Goal: Task Accomplishment & Management: Manage account settings

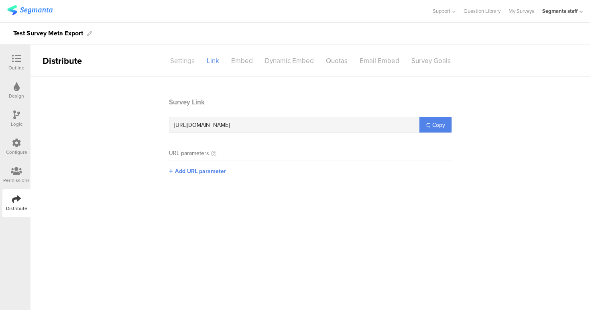
click at [186, 55] on div "Settings" at bounding box center [182, 61] width 37 height 14
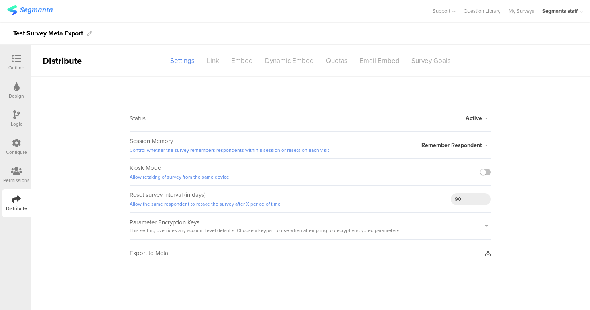
click at [480, 253] on div "Export to Meta" at bounding box center [311, 252] width 362 height 27
click at [485, 252] on div "Export to Meta" at bounding box center [311, 252] width 362 height 27
click at [487, 253] on icon at bounding box center [489, 254] width 6 height 6
click at [527, 84] on sg-survey-status-editor "Status Active Active Closed Schedule Start Date: End Date: Save Cancel Session …" at bounding box center [311, 172] width 560 height 190
click at [25, 68] on div "Outline" at bounding box center [16, 63] width 28 height 28
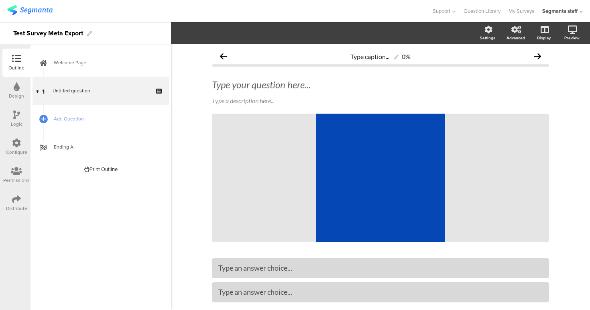
click at [17, 195] on icon at bounding box center [16, 199] width 9 height 9
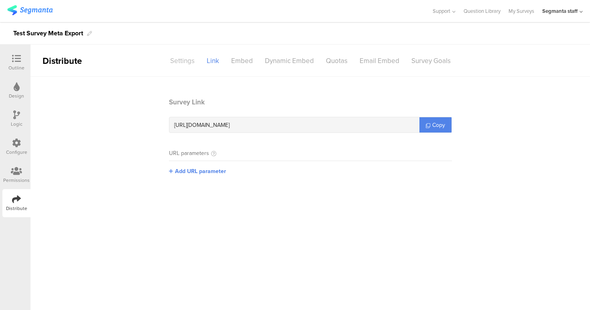
click at [187, 63] on div "Settings" at bounding box center [182, 61] width 37 height 14
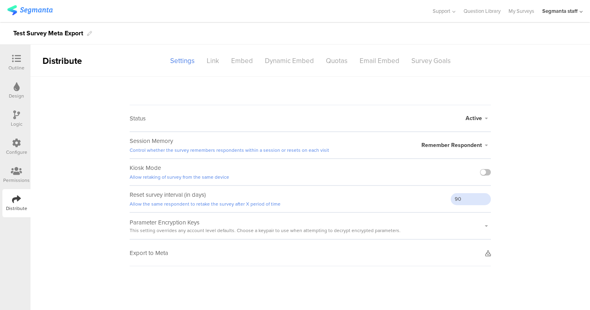
click at [541, 186] on sg-survey-status-editor "Status Active Active Closed Schedule Start Date: End Date: Save Cancel Session …" at bounding box center [311, 172] width 560 height 190
click at [515, 85] on sg-survey-status-editor "Status Active Active Closed Schedule Start Date: End Date: Save Cancel Session …" at bounding box center [311, 172] width 560 height 190
click at [488, 255] on icon at bounding box center [489, 254] width 6 height 6
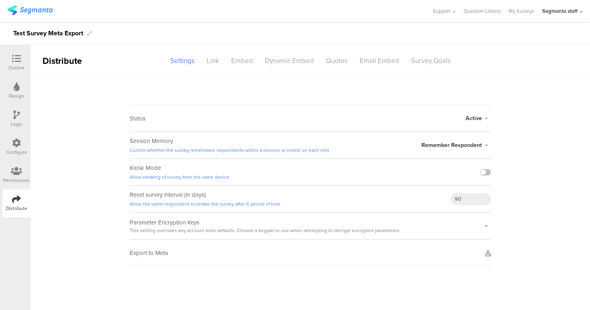
click at [506, 34] on div "Test Survey Meta Export" at bounding box center [295, 33] width 590 height 22
click at [550, 92] on sg-survey-status-editor "Status Active Active Closed Schedule Start Date: End Date: Save Cancel Session …" at bounding box center [311, 172] width 560 height 190
click at [498, 187] on sg-survey-status-editor "Status Active Active Closed Schedule Start Date: End Date: Save Cancel Session …" at bounding box center [311, 172] width 560 height 190
click at [521, 232] on sg-survey-status-editor "Status Active Active Closed Schedule Start Date: End Date: Save Cancel Session …" at bounding box center [311, 172] width 560 height 190
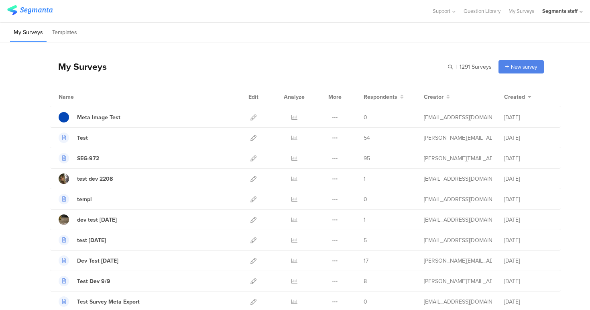
scroll to position [143, 0]
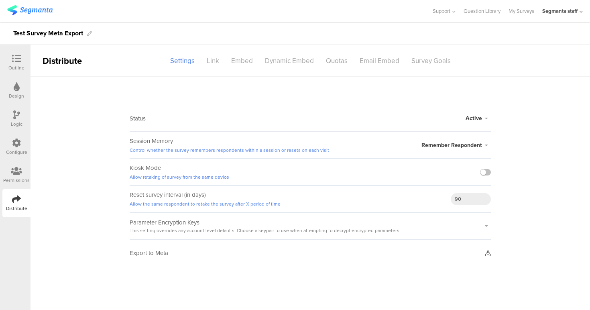
click at [490, 252] on icon at bounding box center [489, 254] width 6 height 6
